Goal: Check status

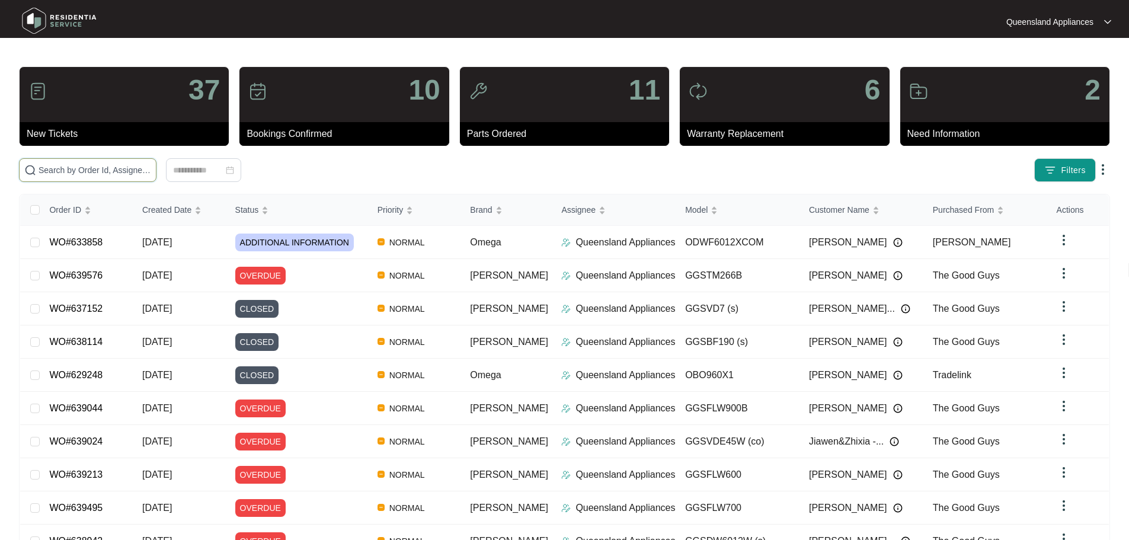
click at [130, 164] on input "text" at bounding box center [95, 170] width 113 height 13
paste input "636477"
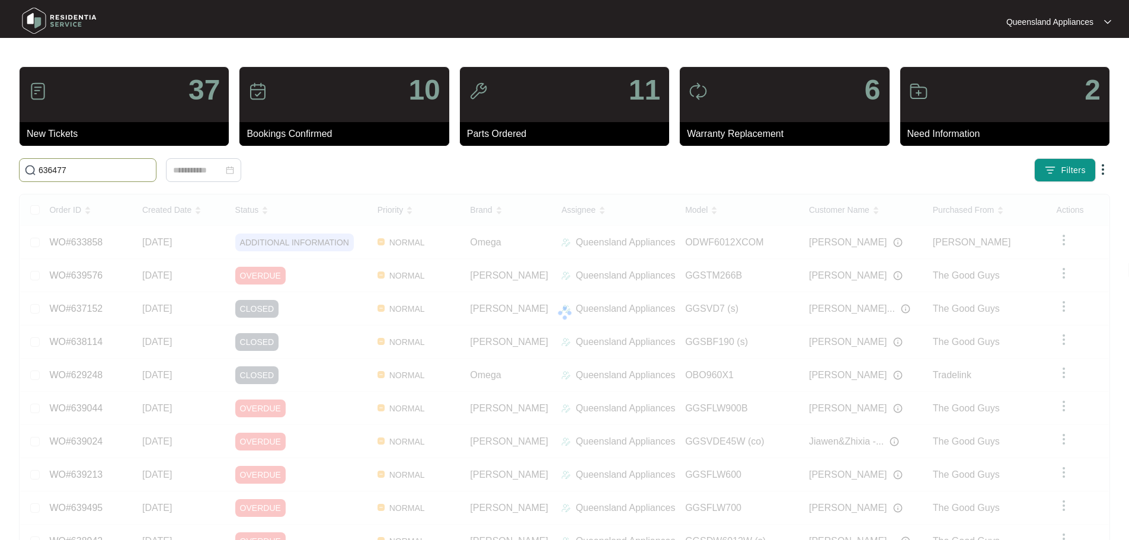
type input "636477"
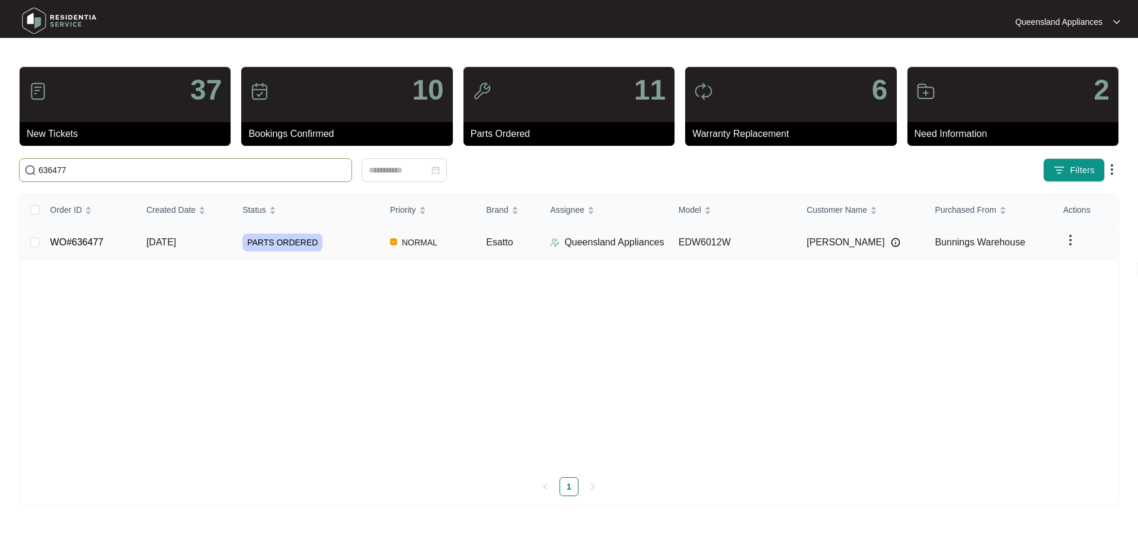
click at [1073, 235] on img at bounding box center [1070, 240] width 14 height 14
click at [733, 241] on td "EDW6012W" at bounding box center [733, 242] width 128 height 33
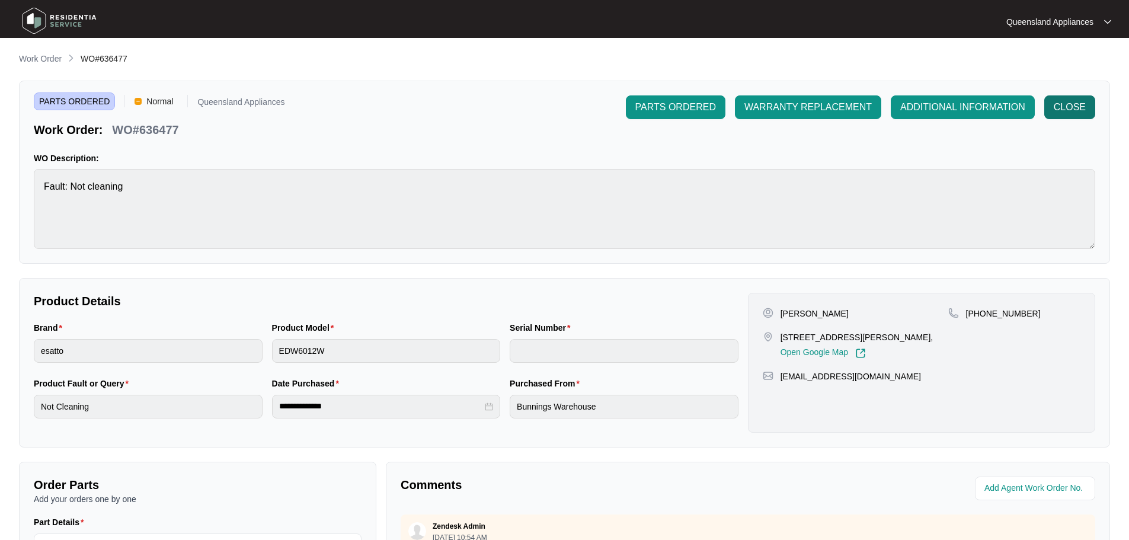
click at [1079, 99] on button "CLOSE" at bounding box center [1069, 107] width 51 height 24
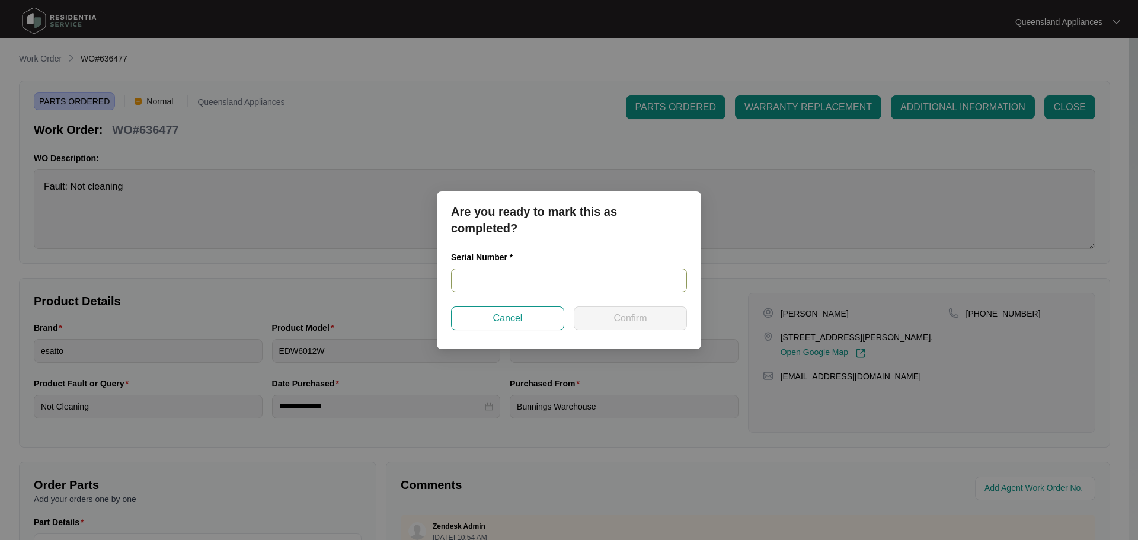
click at [568, 280] on input "text" at bounding box center [569, 280] width 236 height 24
paste input "636477"
click at [490, 273] on input "636477" at bounding box center [569, 280] width 236 height 24
paste input "24097758020100056"
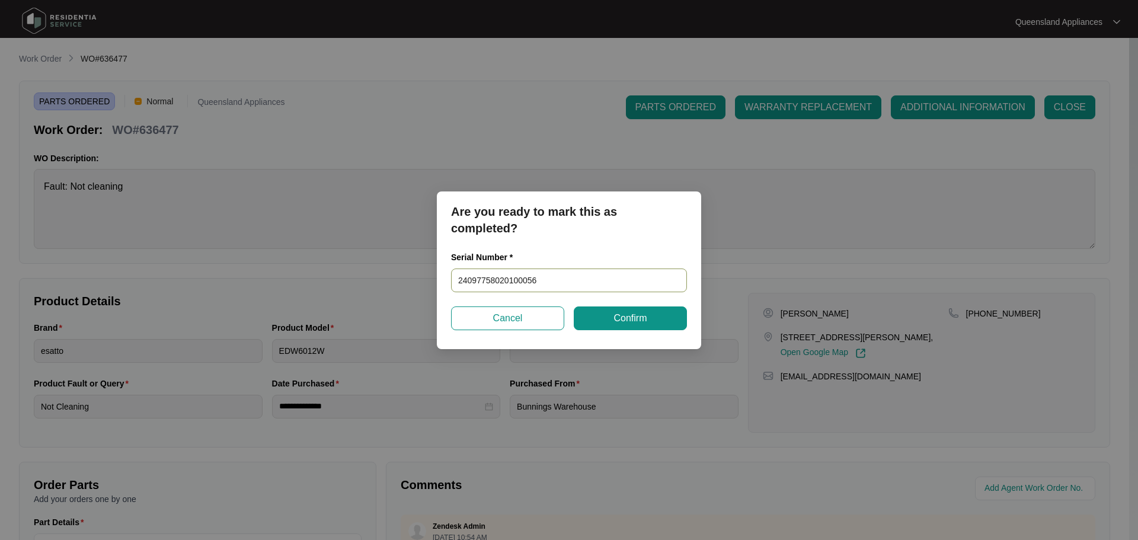
type input "24097758020100056"
click at [618, 302] on div "Serial Number * 24097758020100056" at bounding box center [568, 279] width 245 height 56
click at [622, 311] on span "Confirm" at bounding box center [629, 318] width 33 height 14
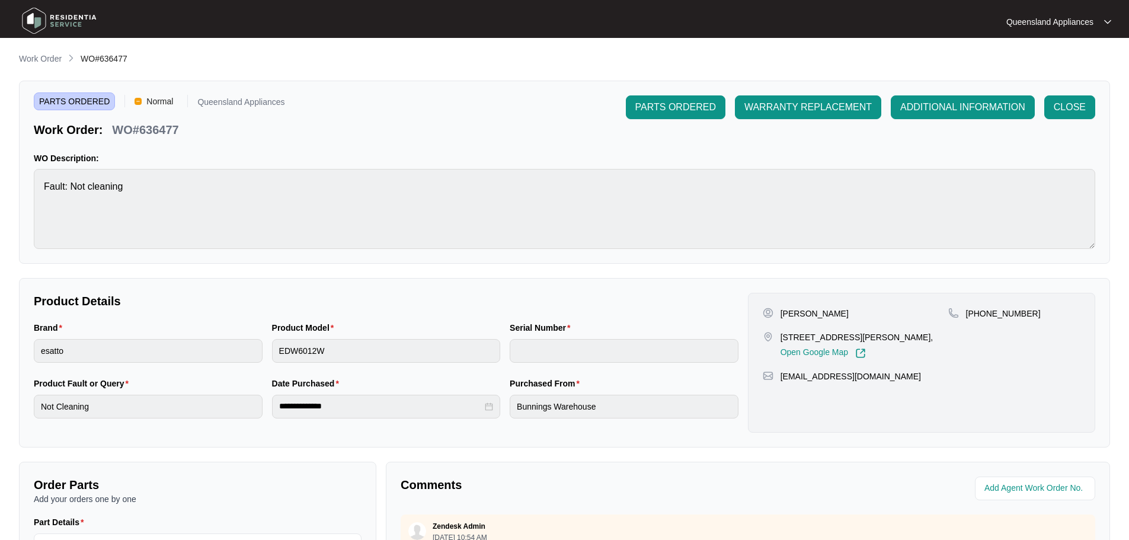
type input "24097758020100056"
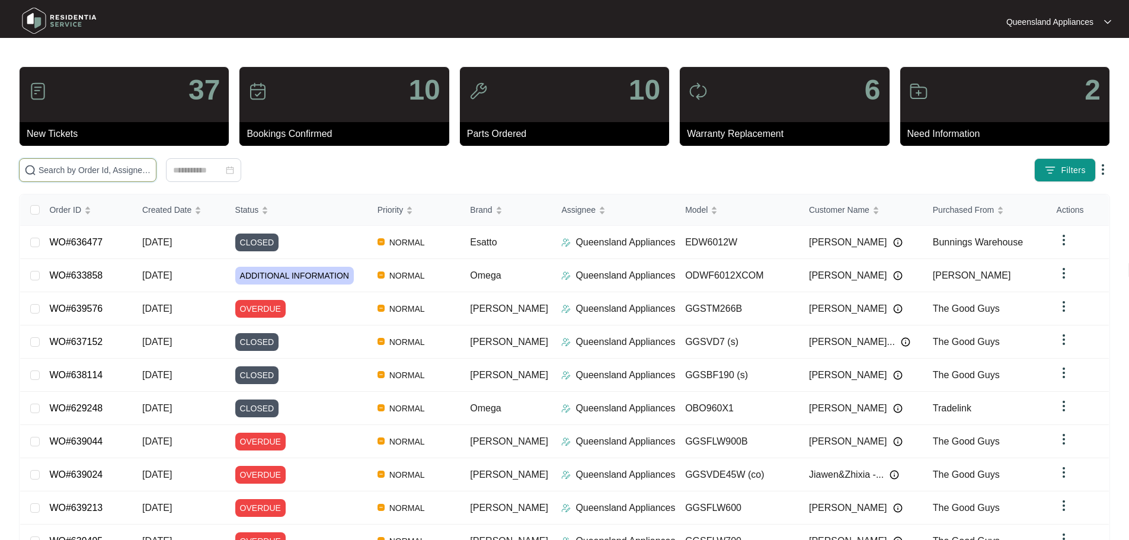
click at [151, 175] on input "text" at bounding box center [95, 170] width 113 height 13
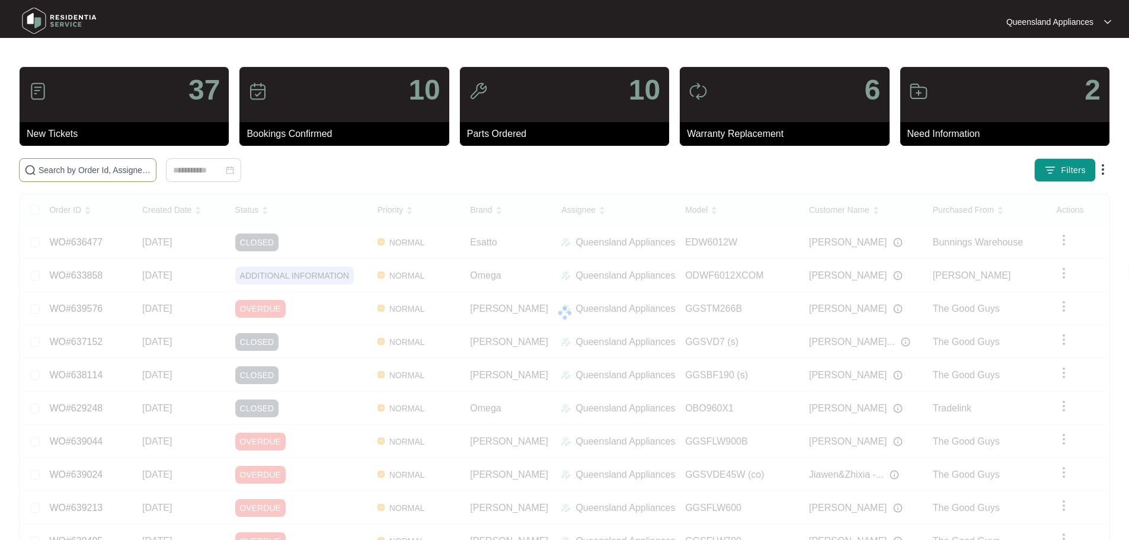
paste input "635301"
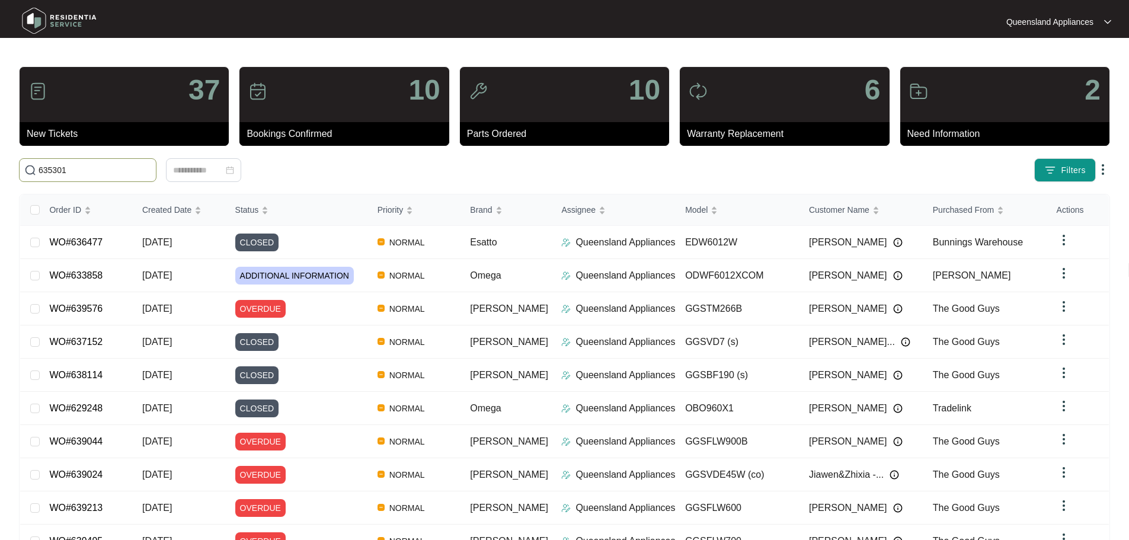
type input "635301"
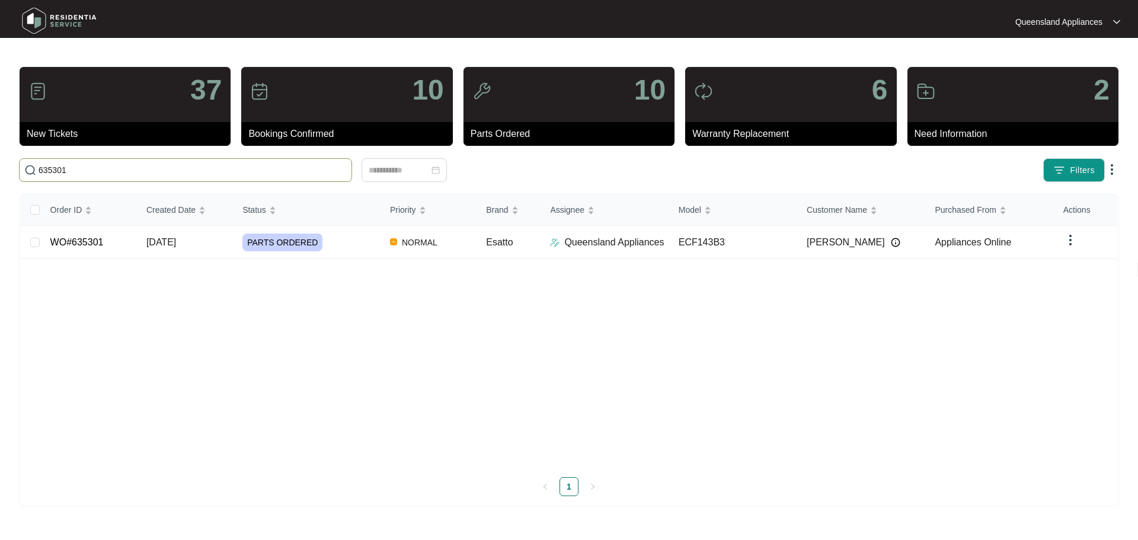
click at [767, 259] on div "Order ID Created Date Status Priority Brand Assignee Model Customer Name Purcha…" at bounding box center [569, 330] width 1098 height 273
click at [765, 253] on td "ECF143B3" at bounding box center [733, 242] width 128 height 33
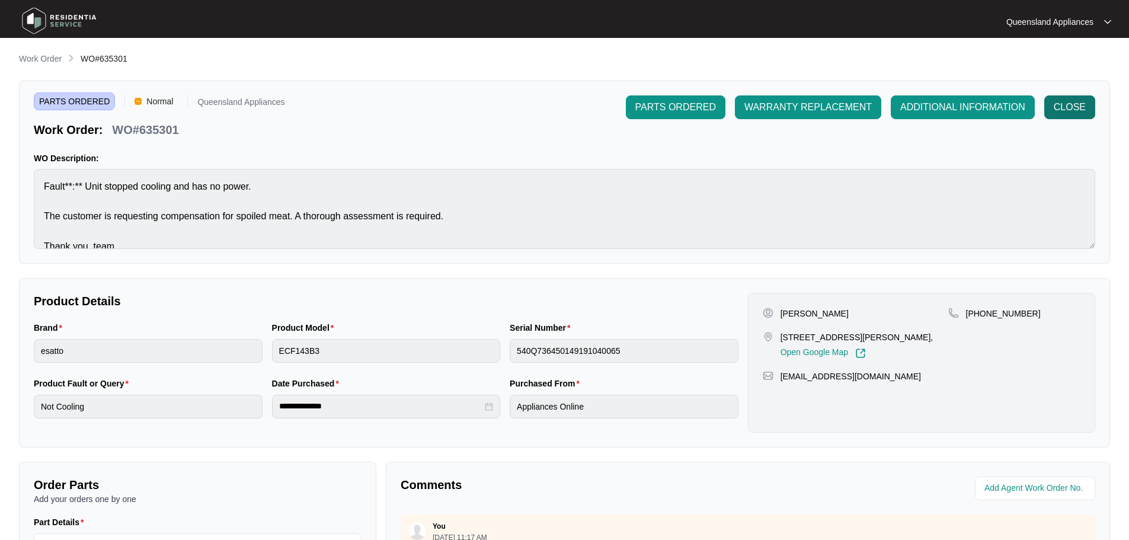
click at [1051, 113] on button "CLOSE" at bounding box center [1069, 107] width 51 height 24
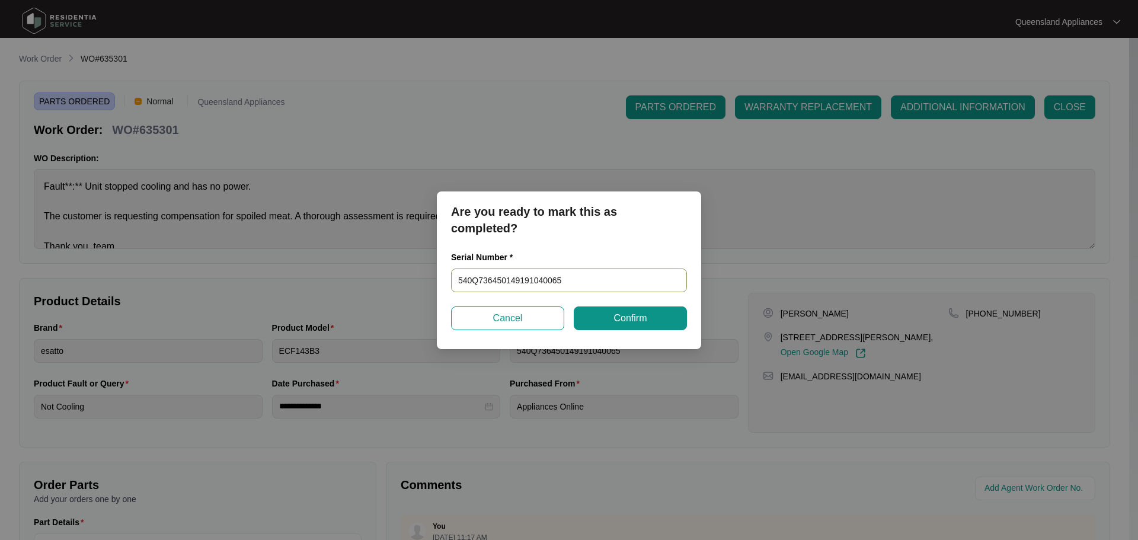
click at [497, 276] on input "540Q736450149191040065" at bounding box center [569, 280] width 236 height 24
click at [615, 280] on input "540Q736450149191040065" at bounding box center [569, 280] width 236 height 24
click at [622, 330] on div "Are you ready to mark this as completed? Serial Number * 540Q736450149191040065…" at bounding box center [569, 270] width 264 height 158
click at [619, 322] on span "Confirm" at bounding box center [629, 318] width 33 height 14
